Goal: Understand process/instructions: Learn how to perform a task or action

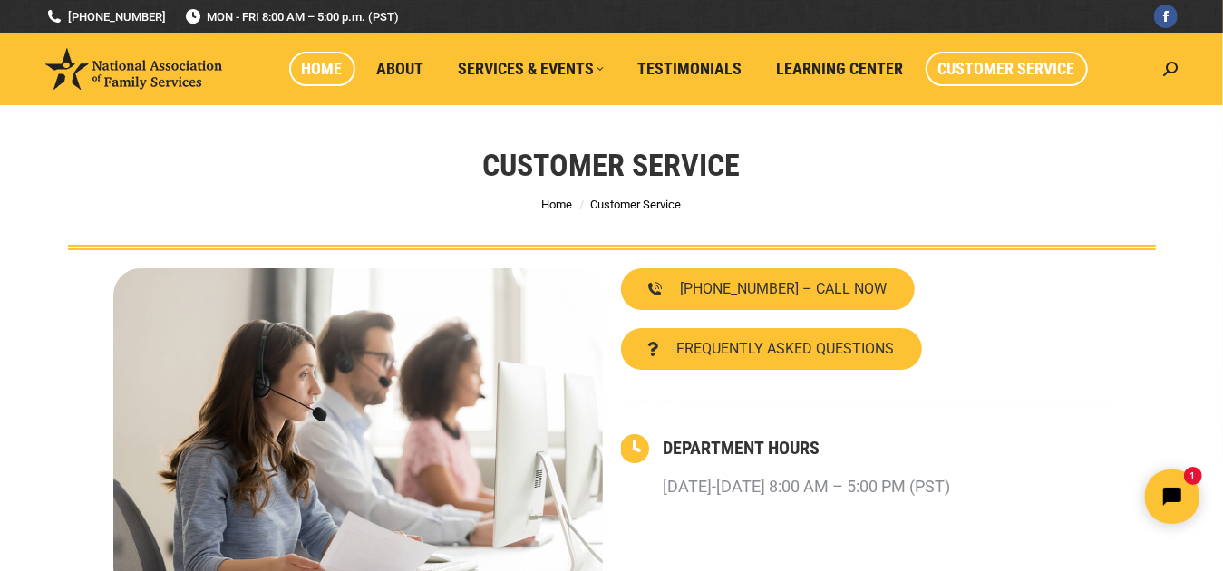
click at [335, 63] on span "Home" at bounding box center [322, 69] width 41 height 20
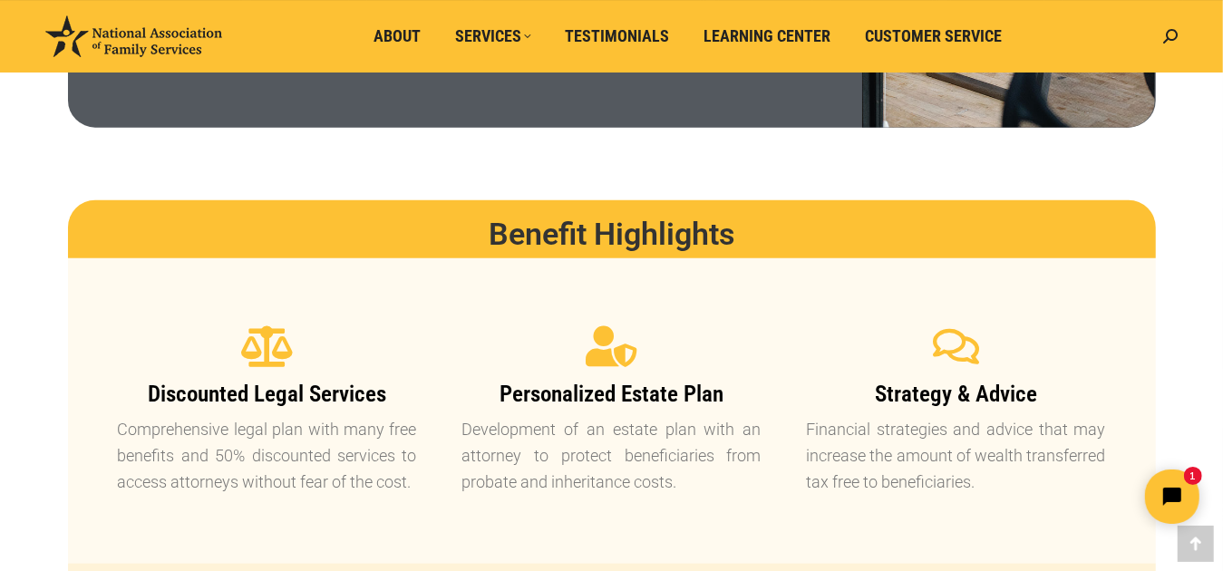
scroll to position [1633, 0]
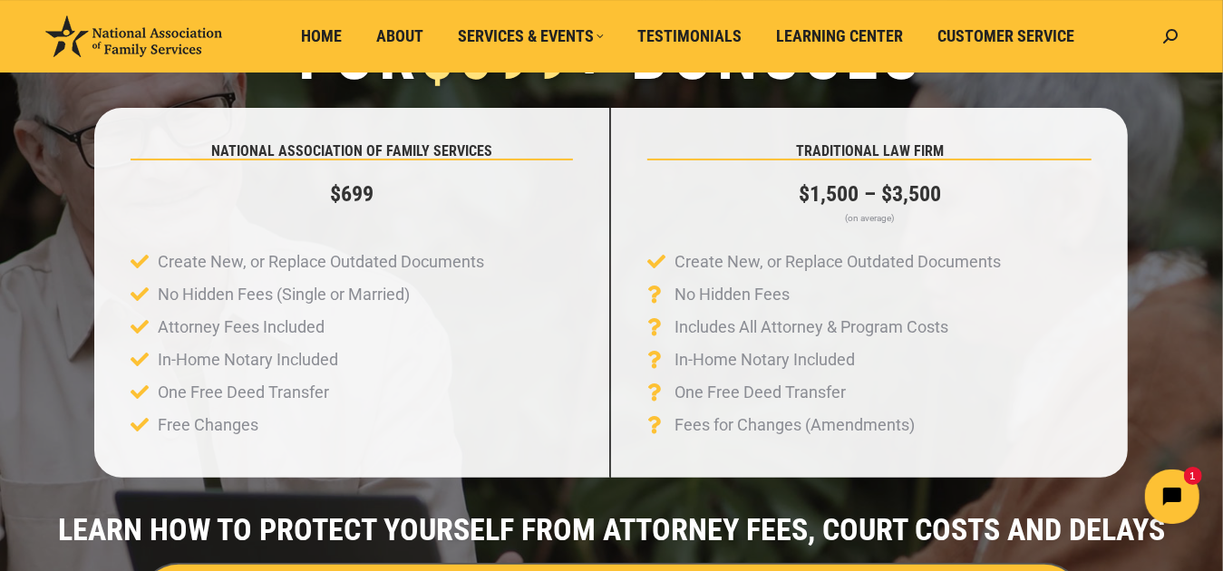
scroll to position [181, 0]
